Goal: Information Seeking & Learning: Check status

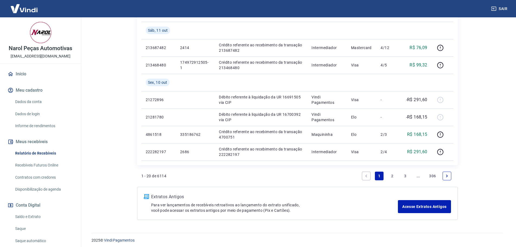
scroll to position [431, 0]
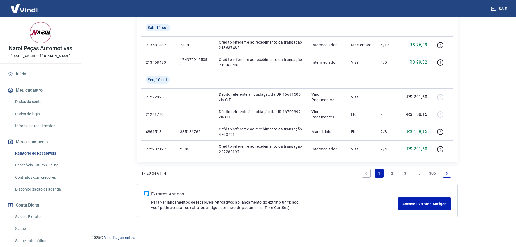
drag, startPoint x: 406, startPoint y: 173, endPoint x: 7, endPoint y: 170, distance: 398.5
click at [406, 173] on link "3" at bounding box center [405, 173] width 9 height 9
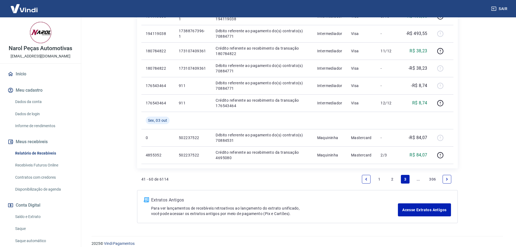
scroll to position [396, 0]
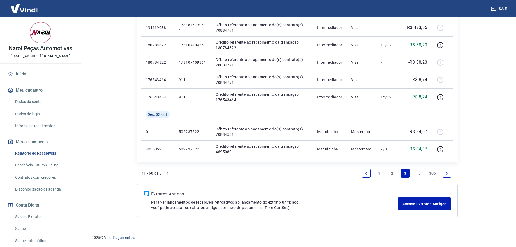
drag, startPoint x: 448, startPoint y: 171, endPoint x: 326, endPoint y: 169, distance: 121.2
click at [448, 171] on icon "Next page" at bounding box center [447, 173] width 4 height 4
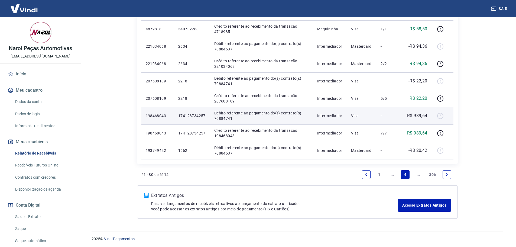
scroll to position [361, 0]
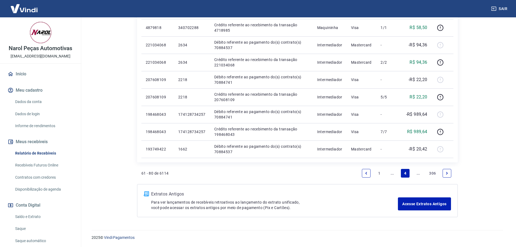
click at [449, 172] on link "Next page" at bounding box center [447, 173] width 9 height 9
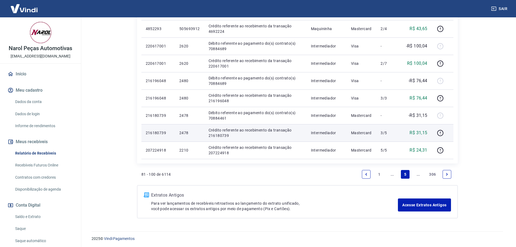
scroll to position [396, 0]
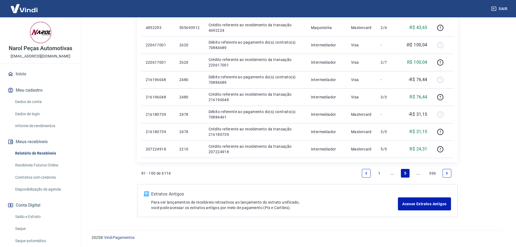
click at [445, 173] on icon "Next page" at bounding box center [447, 173] width 4 height 4
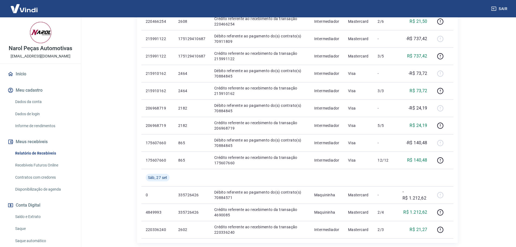
scroll to position [379, 0]
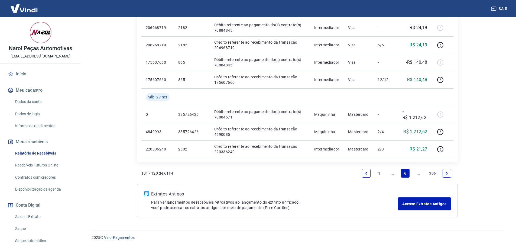
click at [444, 172] on link "Next page" at bounding box center [447, 173] width 9 height 9
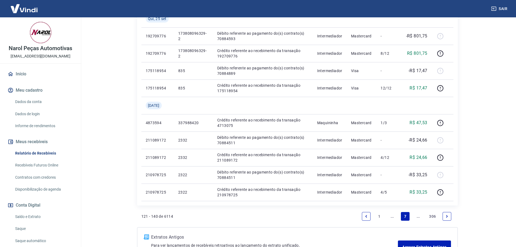
scroll to position [396, 0]
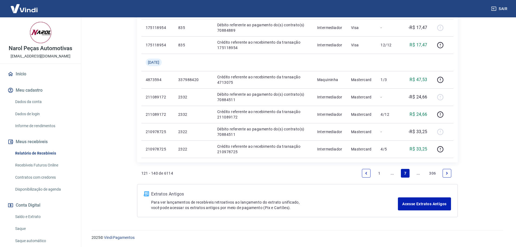
click at [448, 172] on icon "Next page" at bounding box center [447, 173] width 4 height 4
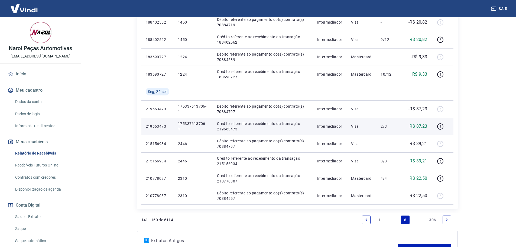
scroll to position [379, 0]
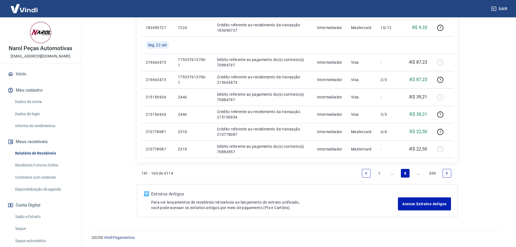
click at [447, 171] on icon "Next page" at bounding box center [447, 173] width 4 height 4
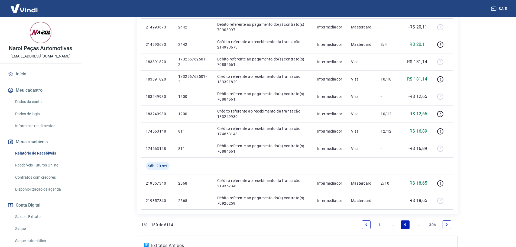
scroll to position [379, 0]
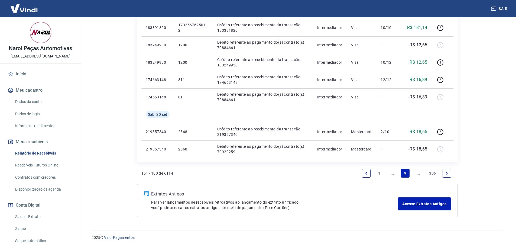
drag, startPoint x: 448, startPoint y: 173, endPoint x: 254, endPoint y: 140, distance: 197.1
click at [448, 173] on icon "Next page" at bounding box center [447, 173] width 4 height 4
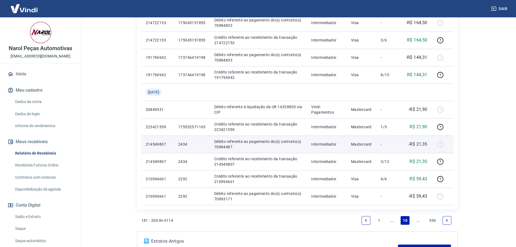
scroll to position [396, 0]
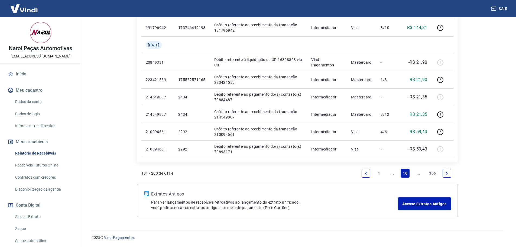
click at [448, 173] on icon "Next page" at bounding box center [447, 173] width 2 height 2
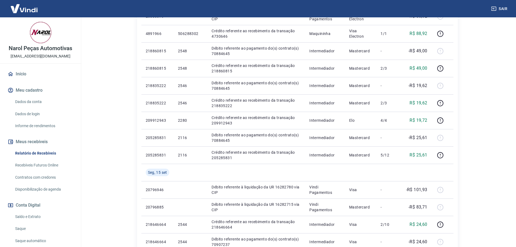
scroll to position [352, 0]
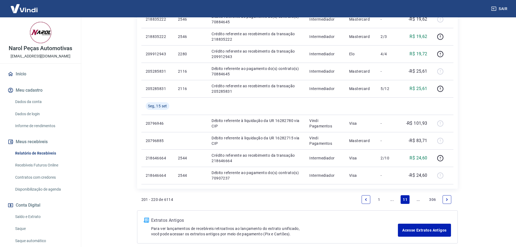
click at [446, 200] on icon "Next page" at bounding box center [447, 200] width 4 height 4
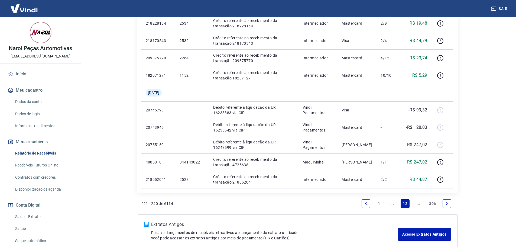
scroll to position [396, 0]
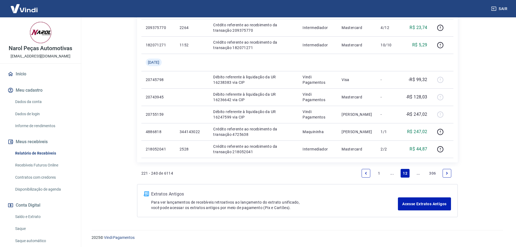
click at [445, 171] on icon "Next page" at bounding box center [447, 173] width 4 height 4
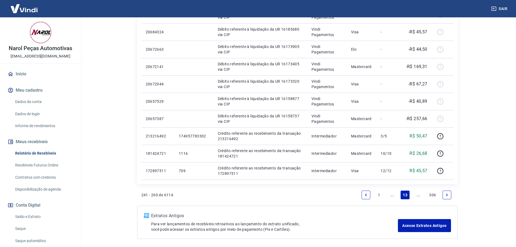
scroll to position [396, 0]
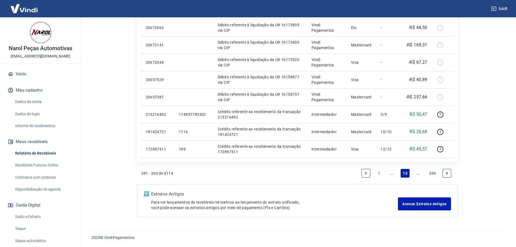
click at [445, 173] on icon "Next page" at bounding box center [447, 173] width 4 height 4
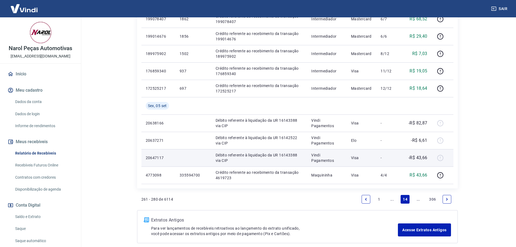
scroll to position [379, 0]
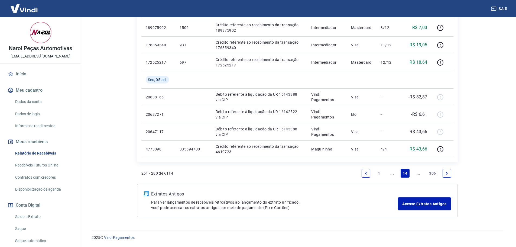
click at [445, 173] on icon "Next page" at bounding box center [447, 173] width 4 height 4
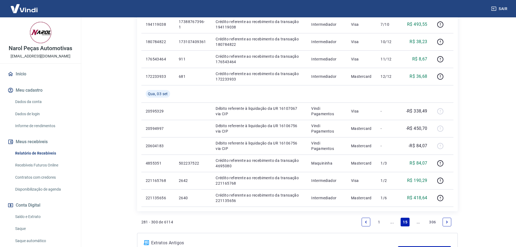
scroll to position [379, 0]
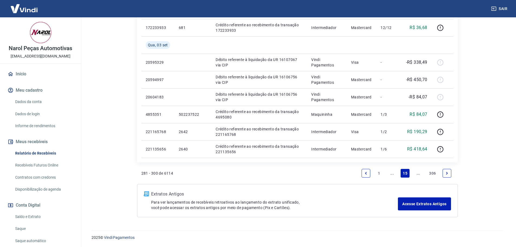
click at [446, 173] on icon "Next page" at bounding box center [447, 173] width 4 height 4
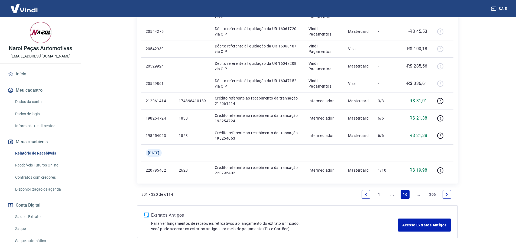
scroll to position [396, 0]
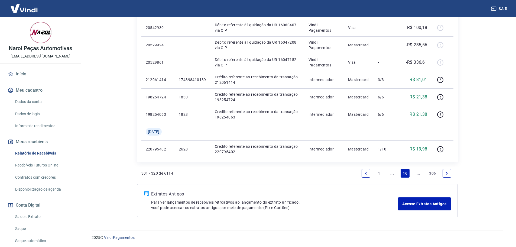
drag, startPoint x: 365, startPoint y: 170, endPoint x: 122, endPoint y: 195, distance: 244.1
click at [365, 170] on link "Previous page" at bounding box center [366, 173] width 9 height 9
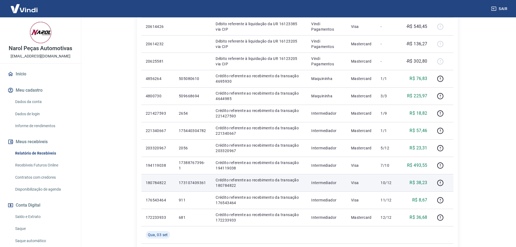
scroll to position [216, 0]
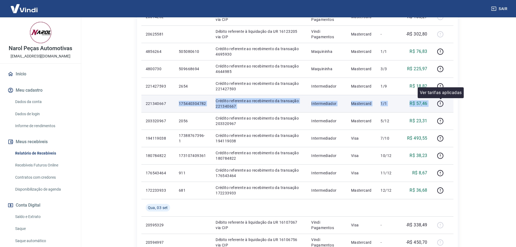
drag, startPoint x: 192, startPoint y: 100, endPoint x: 447, endPoint y: 103, distance: 254.3
click at [447, 103] on tr "221340667 175440304782 Crédito referente ao recebimento da transação 221340667 …" at bounding box center [297, 103] width 312 height 17
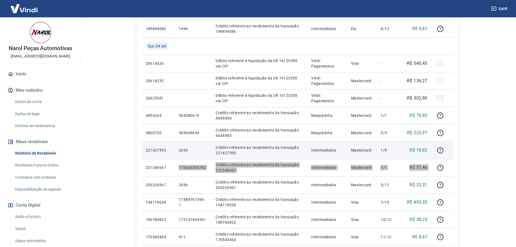
scroll to position [162, 0]
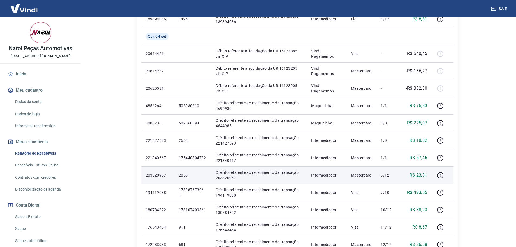
drag, startPoint x: 363, startPoint y: 168, endPoint x: 357, endPoint y: 167, distance: 6.8
click at [363, 168] on td "Mastercard" at bounding box center [362, 174] width 30 height 17
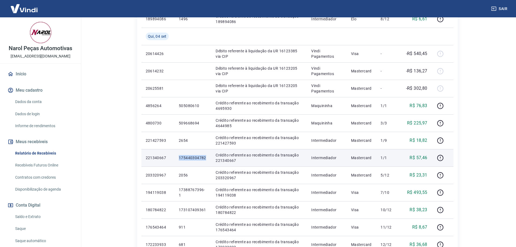
drag, startPoint x: 177, startPoint y: 157, endPoint x: 208, endPoint y: 156, distance: 30.6
click at [208, 156] on td "175440304782" at bounding box center [193, 157] width 37 height 17
copy p "175440304782"
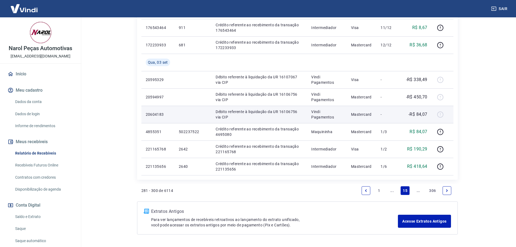
scroll to position [379, 0]
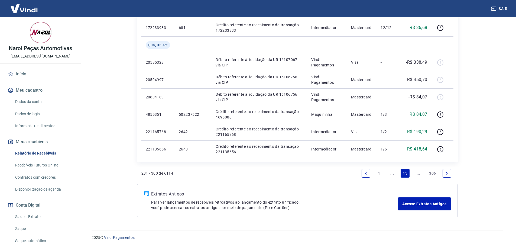
drag, startPoint x: 366, startPoint y: 172, endPoint x: 296, endPoint y: 167, distance: 70.7
click at [366, 172] on icon "Previous page" at bounding box center [367, 173] width 2 height 2
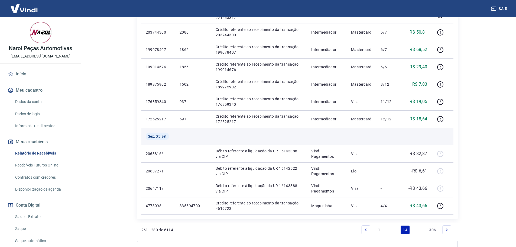
scroll to position [352, 0]
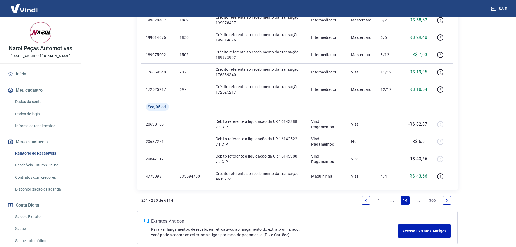
drag, startPoint x: 449, startPoint y: 200, endPoint x: 206, endPoint y: 128, distance: 252.7
click at [449, 200] on icon "Next page" at bounding box center [447, 200] width 4 height 4
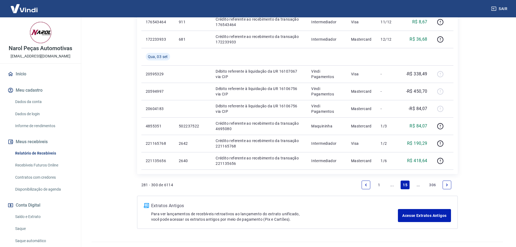
scroll to position [379, 0]
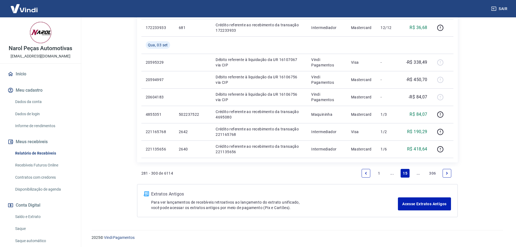
click at [445, 172] on icon "Next page" at bounding box center [447, 173] width 4 height 4
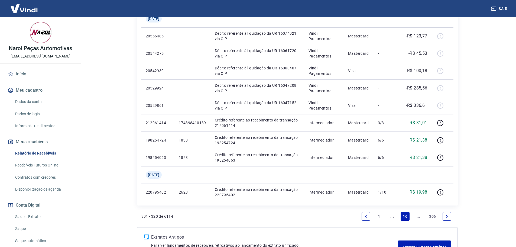
scroll to position [379, 0]
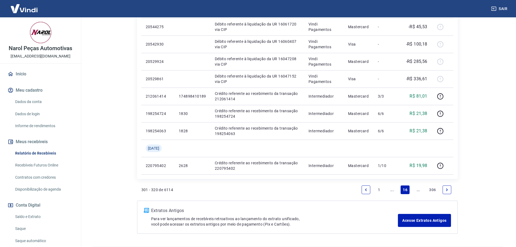
click at [367, 189] on icon "Previous page" at bounding box center [366, 190] width 4 height 4
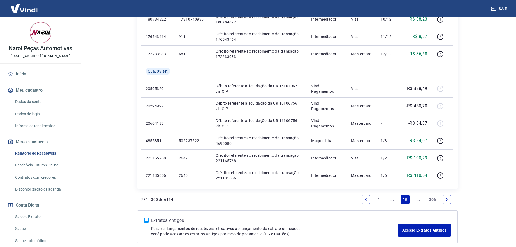
scroll to position [379, 0]
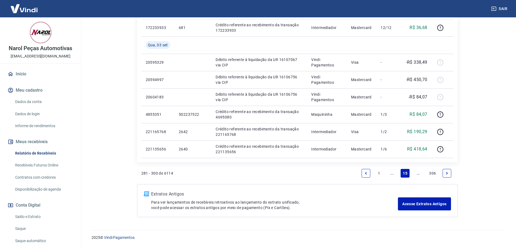
drag, startPoint x: 367, startPoint y: 174, endPoint x: 321, endPoint y: 155, distance: 49.2
click at [367, 173] on icon "Previous page" at bounding box center [366, 173] width 4 height 4
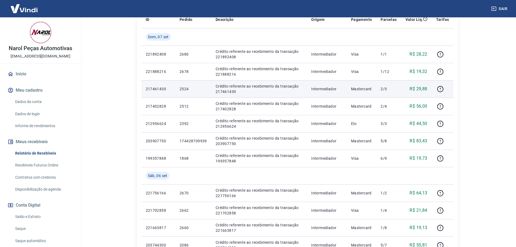
scroll to position [81, 0]
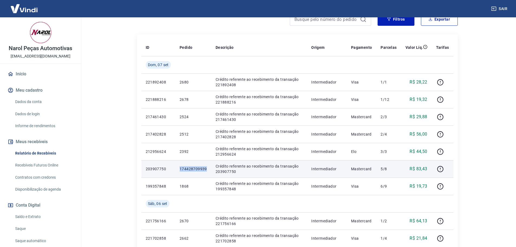
drag, startPoint x: 181, startPoint y: 168, endPoint x: 207, endPoint y: 166, distance: 26.0
click at [207, 166] on p "174428709939" at bounding box center [193, 168] width 27 height 5
copy p "174428709939"
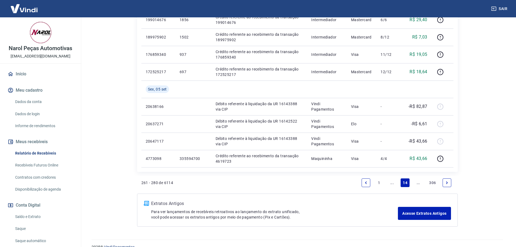
scroll to position [379, 0]
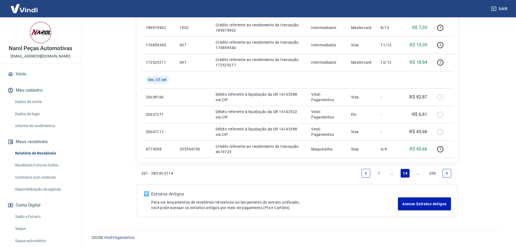
click at [366, 174] on icon "Previous page" at bounding box center [366, 173] width 4 height 4
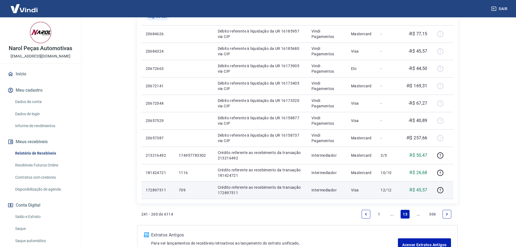
scroll to position [379, 0]
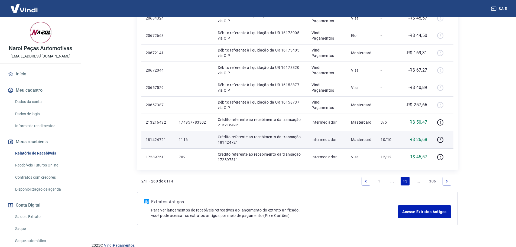
scroll to position [396, 0]
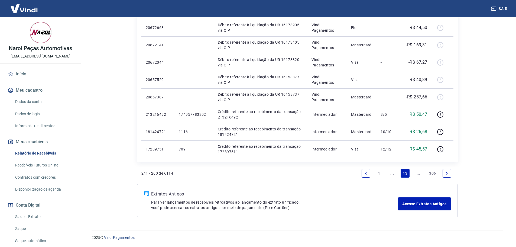
click at [365, 171] on link "Previous page" at bounding box center [366, 173] width 9 height 9
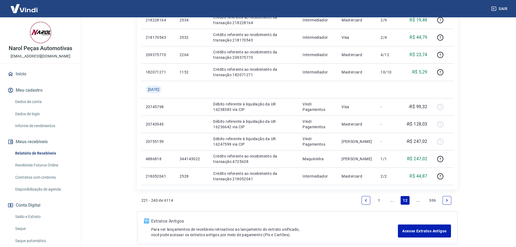
scroll to position [396, 0]
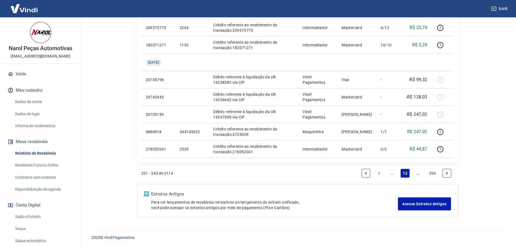
drag, startPoint x: 368, startPoint y: 172, endPoint x: 317, endPoint y: 160, distance: 52.4
click at [368, 172] on icon "Previous page" at bounding box center [366, 173] width 4 height 4
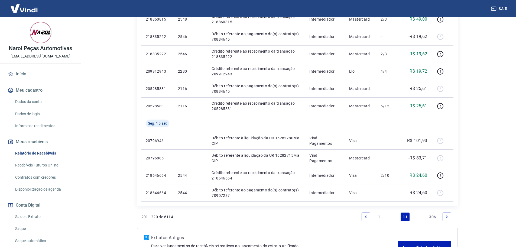
scroll to position [379, 0]
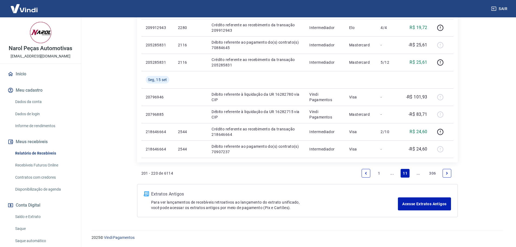
click at [367, 172] on icon "Previous page" at bounding box center [366, 173] width 4 height 4
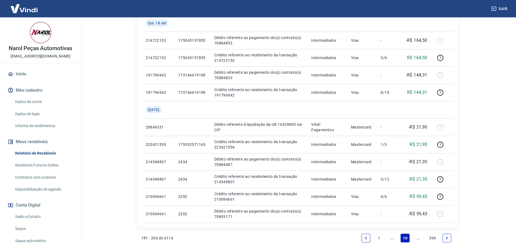
scroll to position [396, 0]
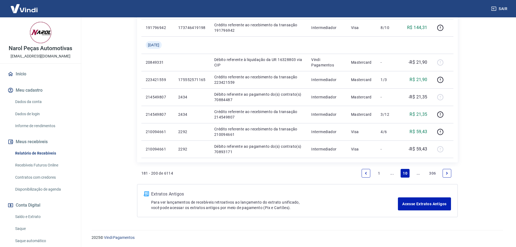
click at [447, 172] on icon "Next page" at bounding box center [447, 173] width 2 height 2
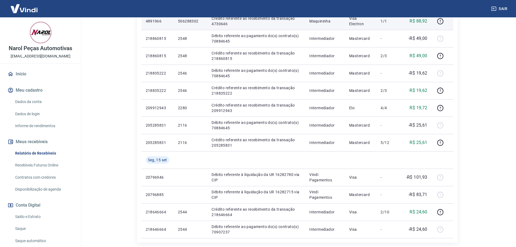
scroll to position [352, 0]
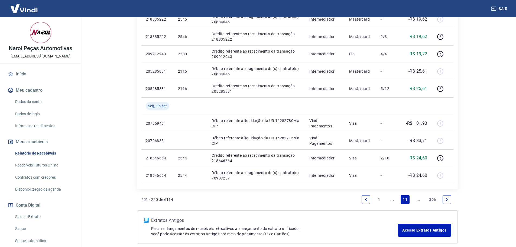
click at [450, 199] on link "Next page" at bounding box center [447, 199] width 9 height 9
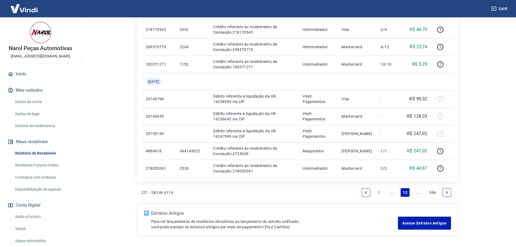
scroll to position [396, 0]
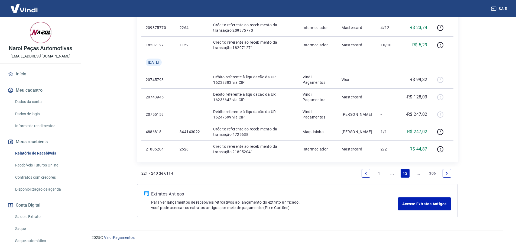
drag, startPoint x: 366, startPoint y: 173, endPoint x: 322, endPoint y: 164, distance: 45.1
click at [366, 173] on icon "Previous page" at bounding box center [367, 173] width 2 height 2
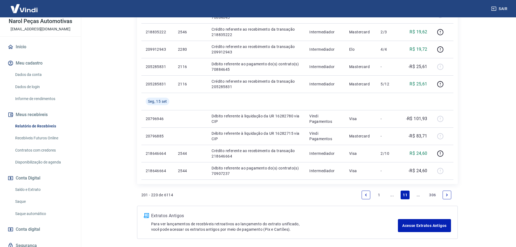
scroll to position [379, 0]
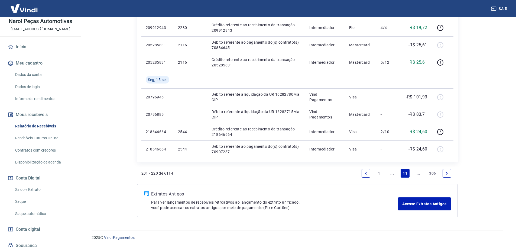
drag, startPoint x: 365, startPoint y: 172, endPoint x: 287, endPoint y: 173, distance: 77.5
click at [365, 172] on icon "Previous page" at bounding box center [366, 173] width 4 height 4
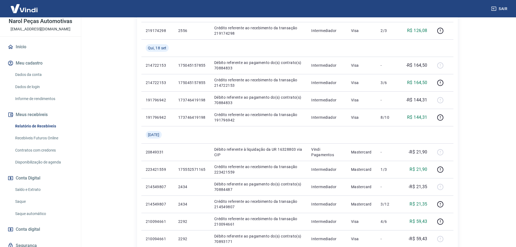
scroll to position [352, 0]
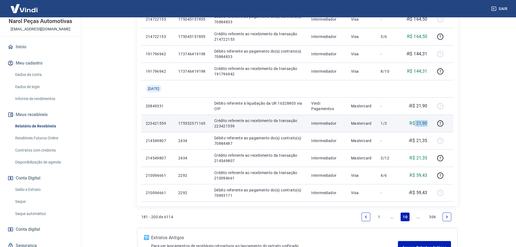
drag, startPoint x: 415, startPoint y: 122, endPoint x: 429, endPoint y: 121, distance: 14.1
click at [429, 121] on td "R$ 21,90" at bounding box center [416, 123] width 31 height 17
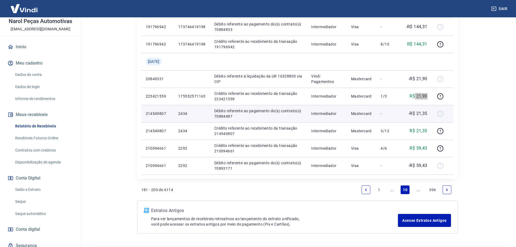
scroll to position [396, 0]
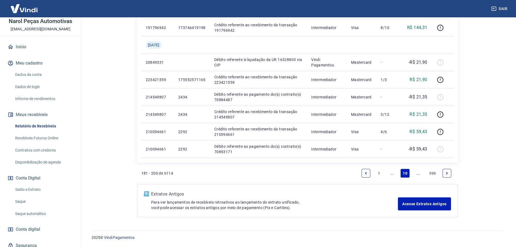
drag, startPoint x: 448, startPoint y: 170, endPoint x: 54, endPoint y: 148, distance: 393.9
click at [448, 170] on link "Next page" at bounding box center [447, 173] width 9 height 9
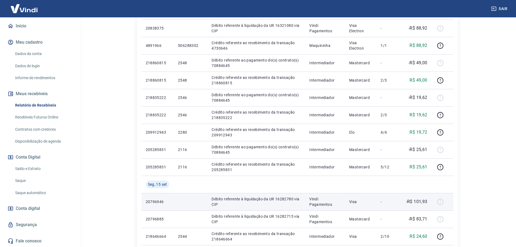
scroll to position [325, 0]
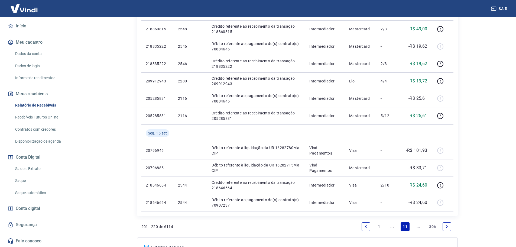
drag, startPoint x: 365, startPoint y: 223, endPoint x: 13, endPoint y: 169, distance: 355.7
click at [365, 223] on link "Previous page" at bounding box center [366, 226] width 9 height 9
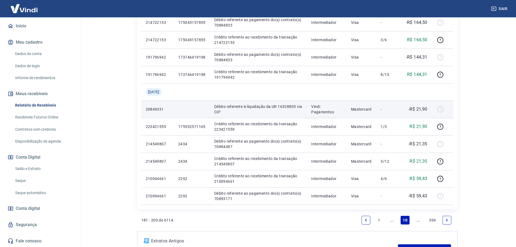
scroll to position [342, 0]
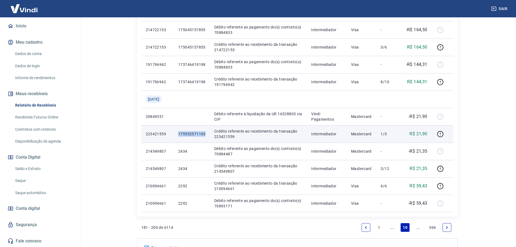
drag, startPoint x: 177, startPoint y: 133, endPoint x: 206, endPoint y: 133, distance: 28.7
click at [206, 133] on td "175552571165" at bounding box center [192, 133] width 36 height 17
click at [208, 140] on td "175552571165" at bounding box center [192, 133] width 36 height 17
drag, startPoint x: 178, startPoint y: 133, endPoint x: 205, endPoint y: 129, distance: 28.0
click at [205, 129] on td "175552571165" at bounding box center [192, 133] width 36 height 17
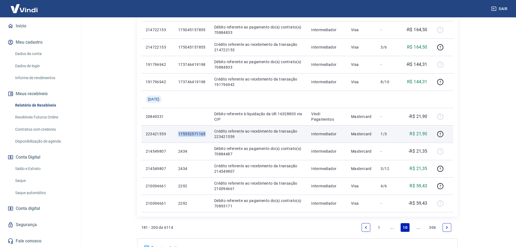
copy p "175552571165"
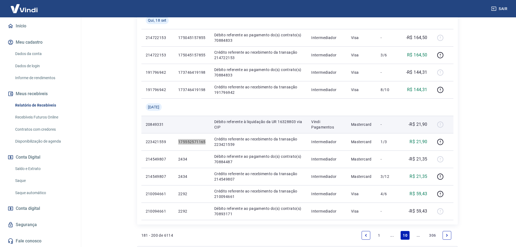
scroll to position [260, 0]
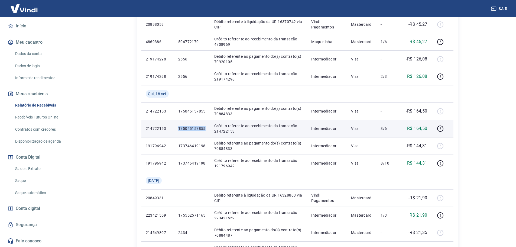
drag, startPoint x: 179, startPoint y: 127, endPoint x: 206, endPoint y: 126, distance: 27.7
click at [206, 126] on td "175045157855" at bounding box center [192, 128] width 36 height 17
copy p "175045157855"
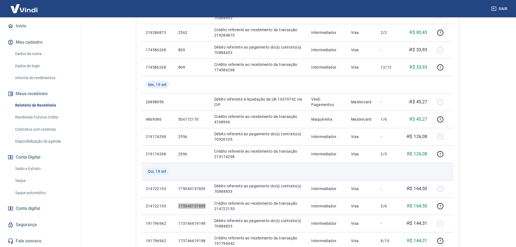
scroll to position [152, 0]
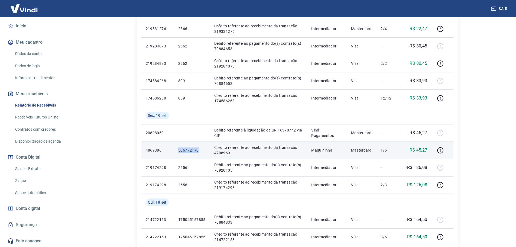
drag, startPoint x: 179, startPoint y: 151, endPoint x: 201, endPoint y: 150, distance: 22.2
click at [201, 150] on p "506772170" at bounding box center [191, 149] width 27 height 5
copy p "506772170"
click at [209, 158] on td "506772170" at bounding box center [192, 149] width 36 height 17
click at [178, 150] on td "506772170" at bounding box center [192, 149] width 36 height 17
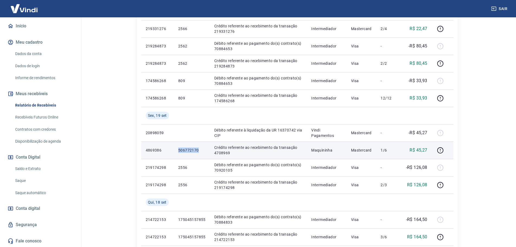
drag, startPoint x: 178, startPoint y: 150, endPoint x: 202, endPoint y: 151, distance: 23.9
click at [202, 151] on td "506772170" at bounding box center [192, 149] width 36 height 17
copy p "506772170"
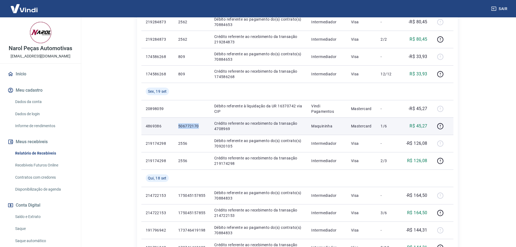
scroll to position [184, 0]
